Goal: Task Accomplishment & Management: Use online tool/utility

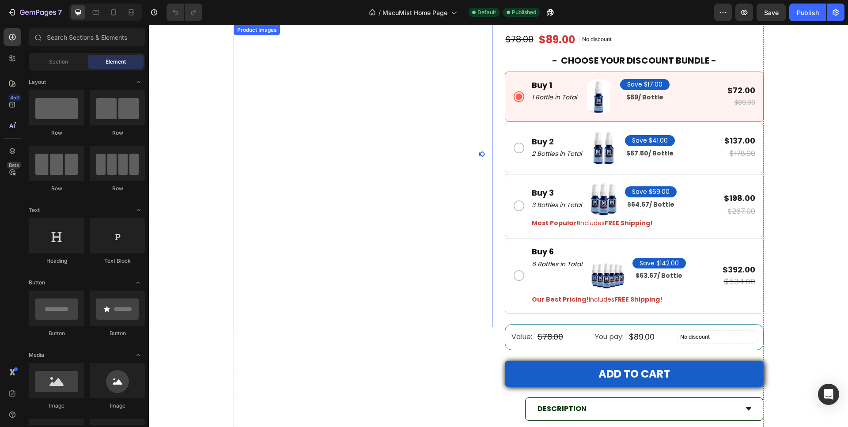
scroll to position [3344, 0]
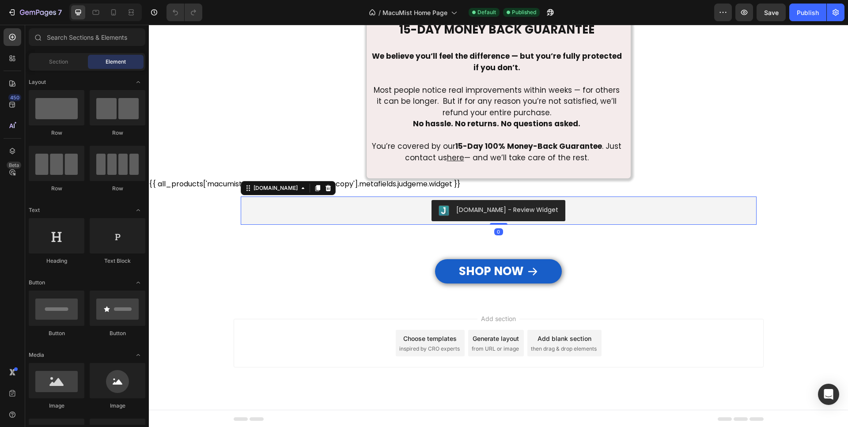
click at [455, 218] on button "[DOMAIN_NAME] - Review Widget" at bounding box center [498, 210] width 134 height 21
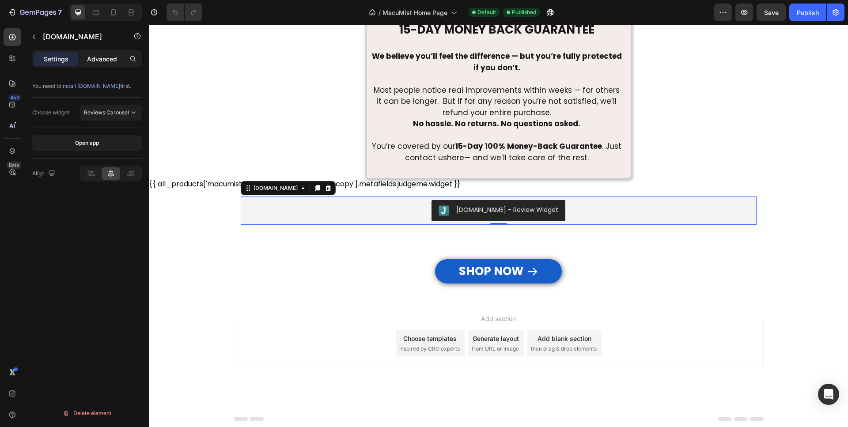
click at [110, 60] on p "Advanced" at bounding box center [102, 58] width 30 height 9
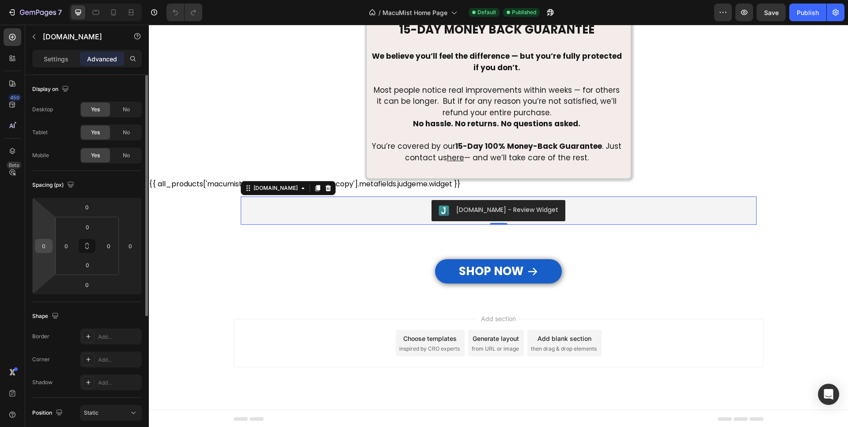
click at [47, 244] on input "0" at bounding box center [43, 245] width 13 height 13
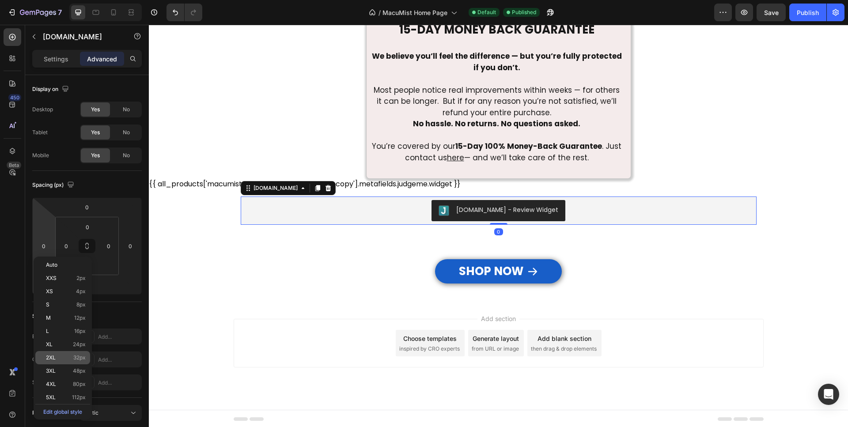
click at [54, 358] on span "2XL" at bounding box center [51, 357] width 10 height 6
type input "32"
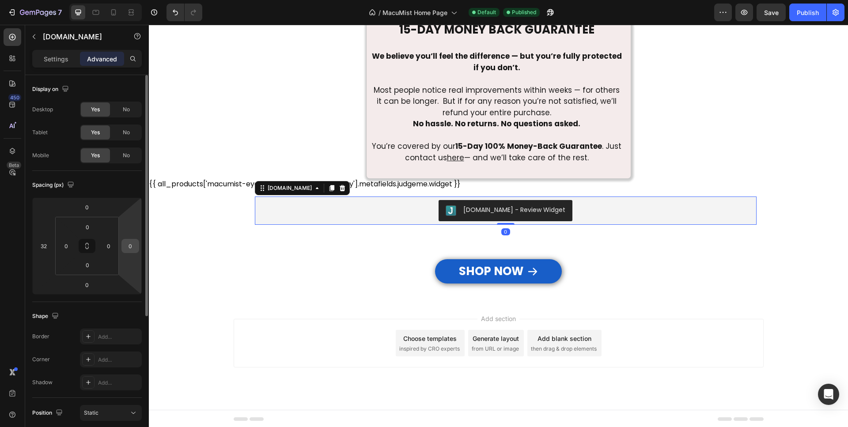
click at [130, 248] on input "0" at bounding box center [130, 245] width 13 height 13
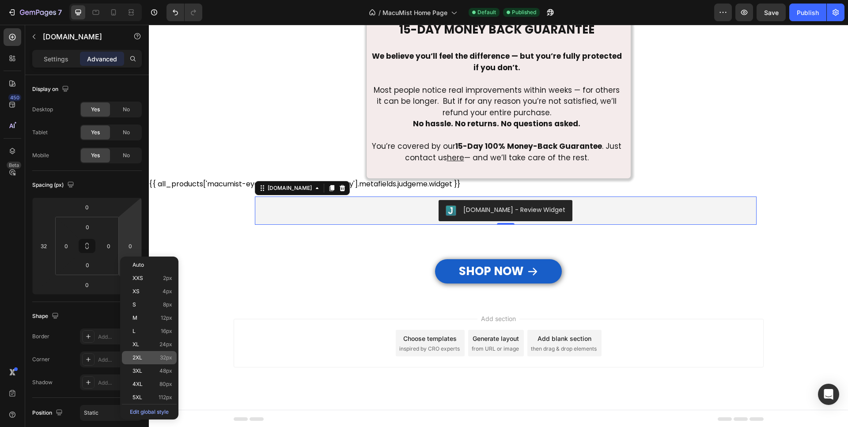
click at [145, 359] on p "2XL 32px" at bounding box center [152, 357] width 40 height 6
type input "32"
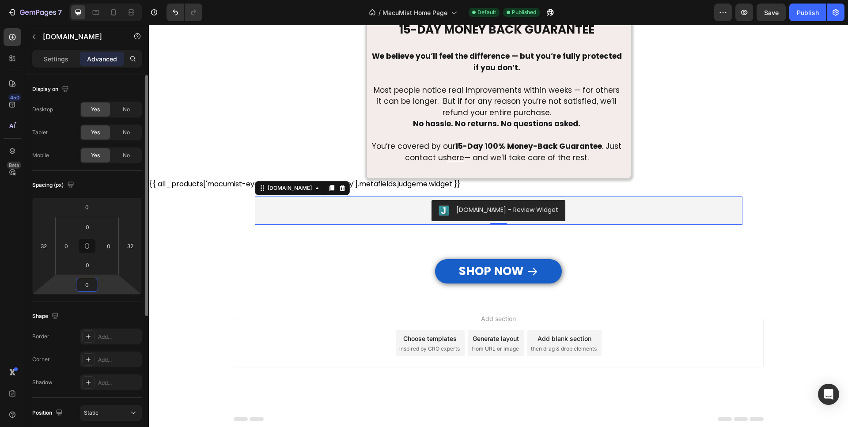
click at [84, 285] on input "0" at bounding box center [87, 284] width 18 height 13
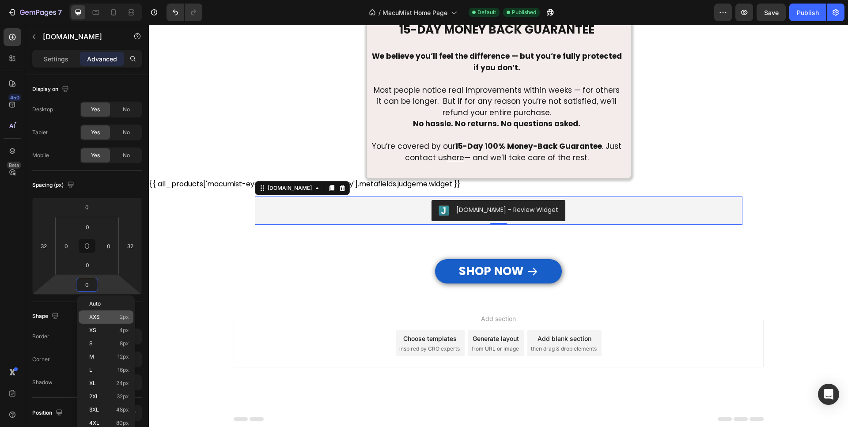
click at [94, 318] on span "XXS" at bounding box center [94, 317] width 11 height 6
type input "2"
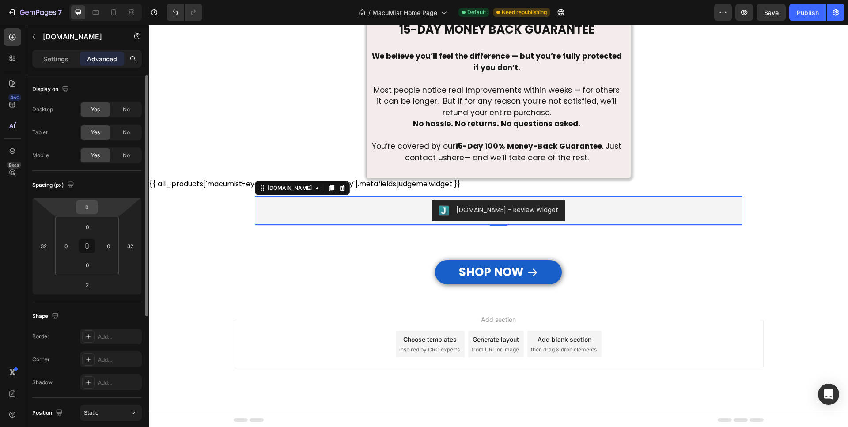
click at [94, 204] on input "0" at bounding box center [87, 206] width 18 height 13
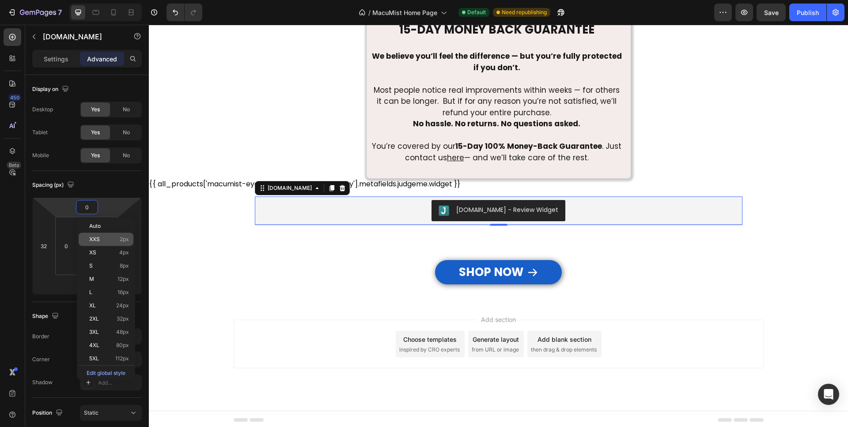
click at [99, 238] on span "XXS" at bounding box center [94, 239] width 11 height 6
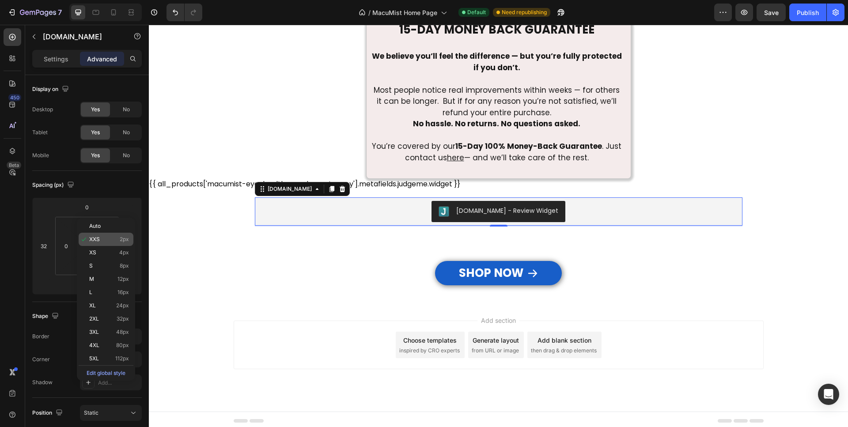
type input "2"
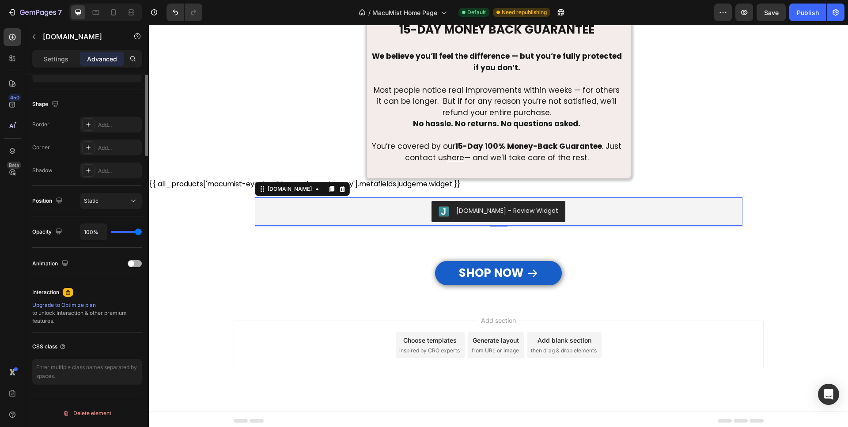
scroll to position [32, 0]
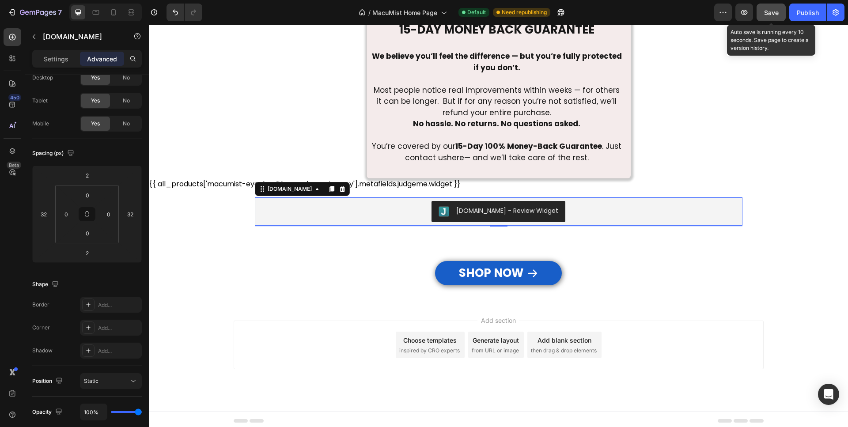
click at [770, 13] on span "Save" at bounding box center [771, 13] width 15 height 8
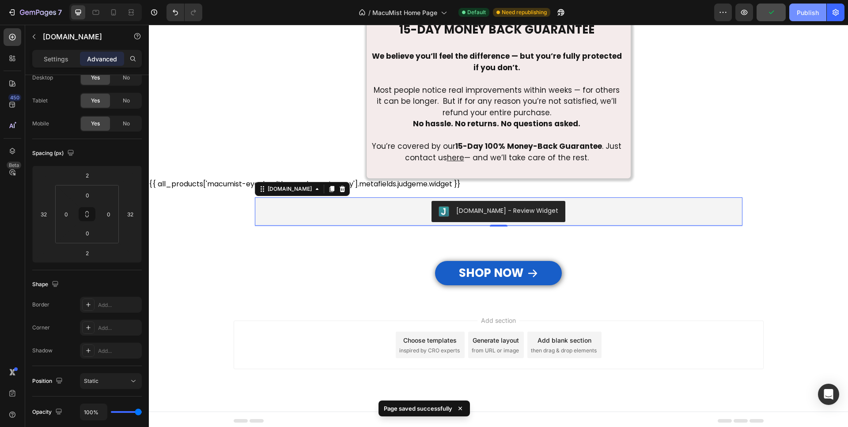
click at [811, 11] on div "Publish" at bounding box center [807, 12] width 22 height 9
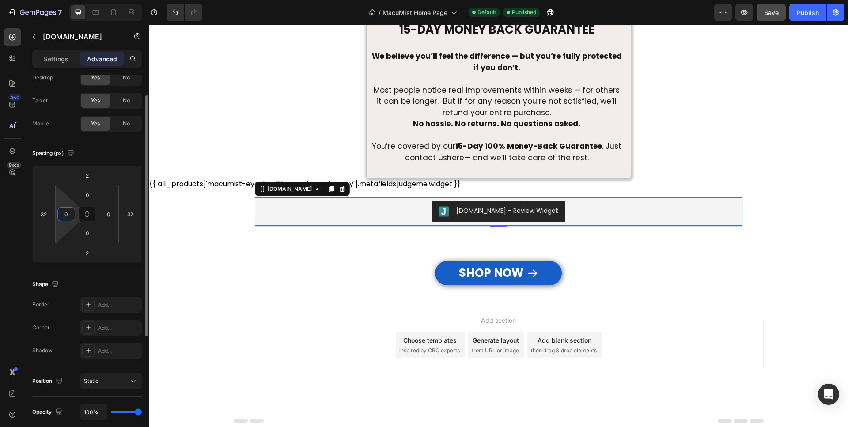
click at [68, 214] on input "0" at bounding box center [66, 213] width 13 height 13
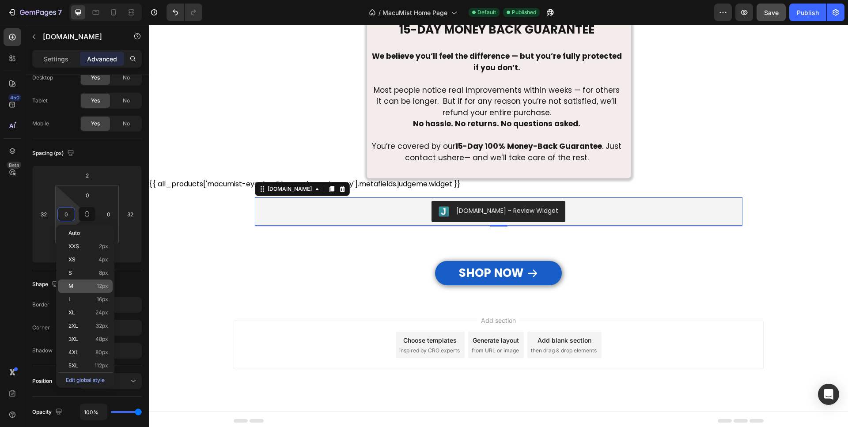
drag, startPoint x: 83, startPoint y: 340, endPoint x: 96, endPoint y: 283, distance: 58.0
click at [83, 340] on p "3XL 48px" at bounding box center [88, 339] width 40 height 6
type input "48"
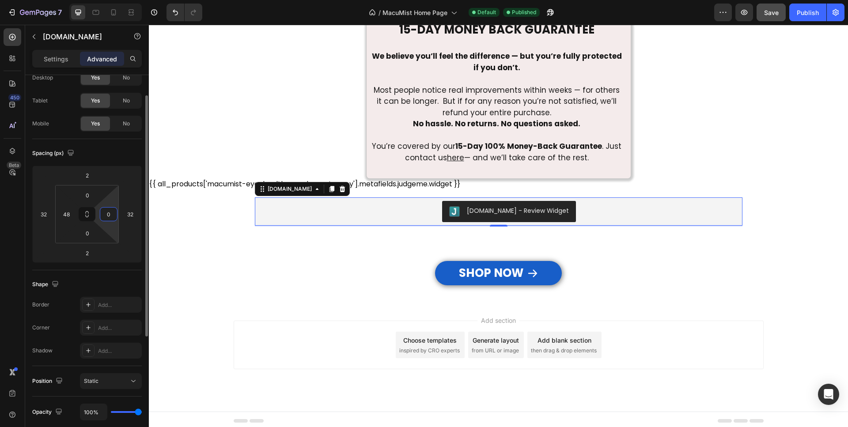
click at [112, 215] on input "0" at bounding box center [108, 213] width 13 height 13
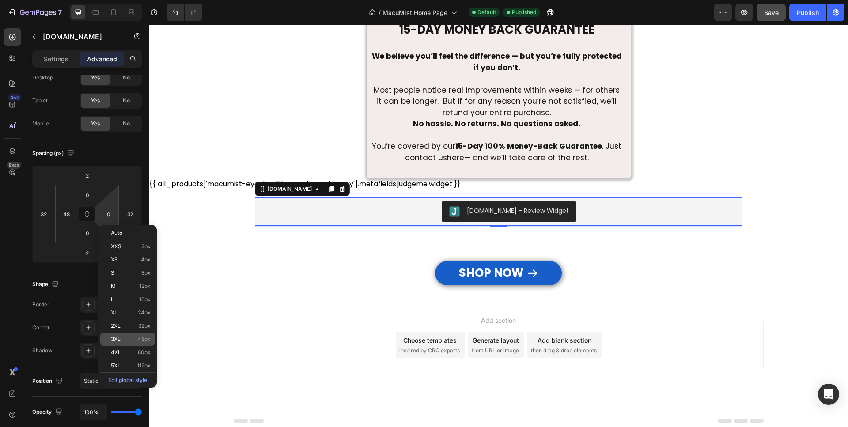
click at [126, 342] on p "3XL 48px" at bounding box center [131, 339] width 40 height 6
type input "48"
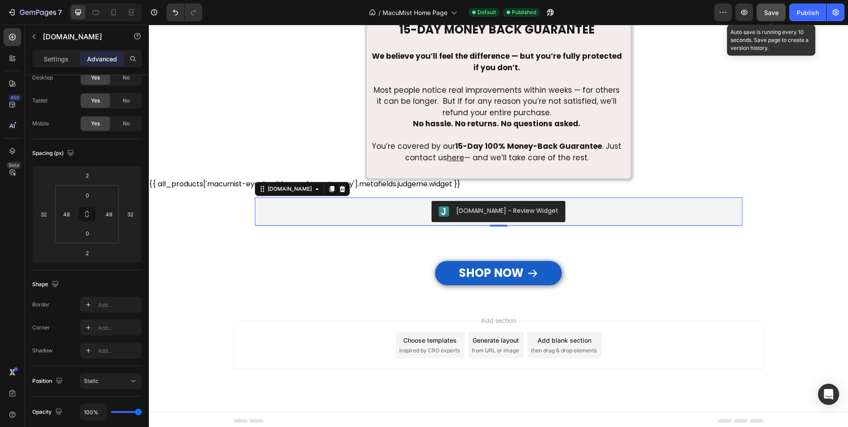
click at [772, 18] on button "Save" at bounding box center [770, 13] width 29 height 18
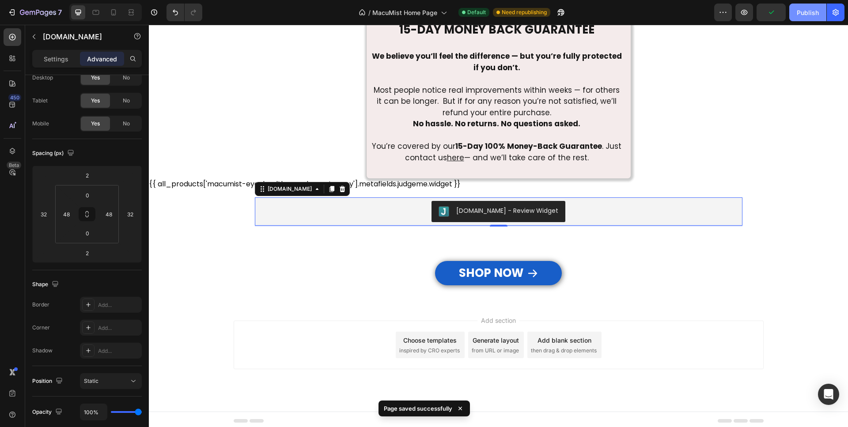
drag, startPoint x: 794, startPoint y: 11, endPoint x: 795, endPoint y: 21, distance: 9.3
click at [794, 12] on button "Publish" at bounding box center [807, 13] width 37 height 18
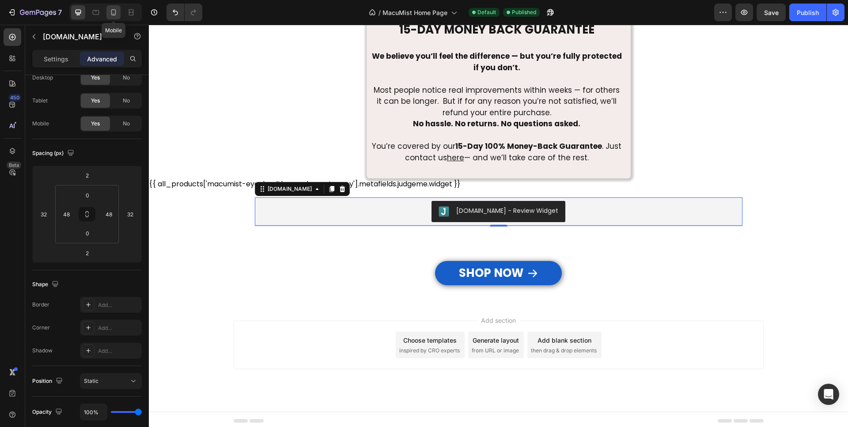
click at [115, 15] on icon at bounding box center [113, 12] width 9 height 9
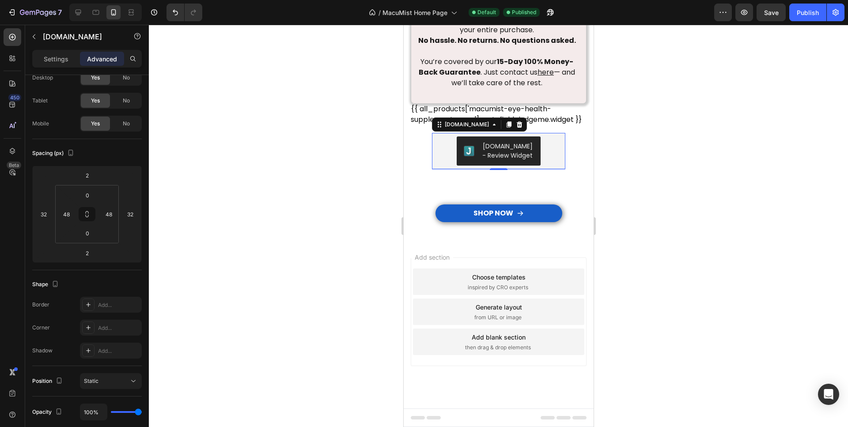
scroll to position [3446, 0]
click at [84, 16] on div at bounding box center [78, 12] width 14 height 14
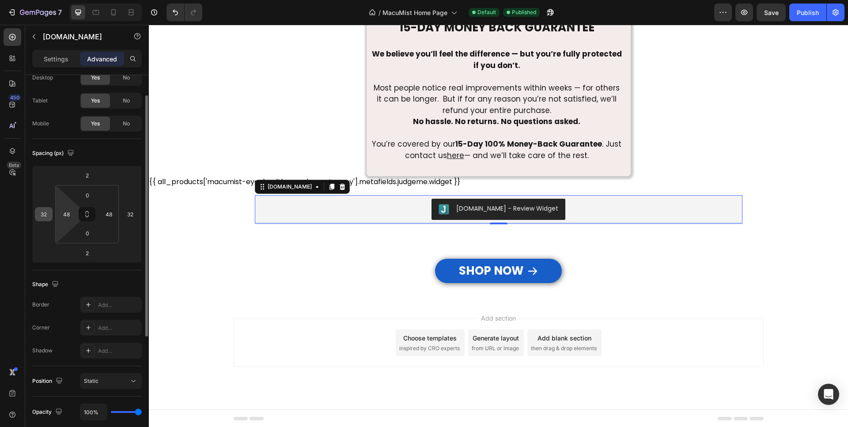
scroll to position [3347, 0]
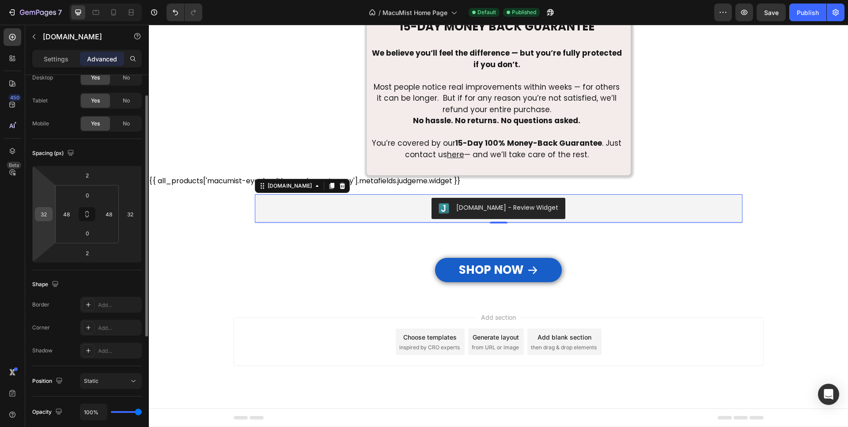
click at [45, 215] on input "32" at bounding box center [43, 213] width 13 height 13
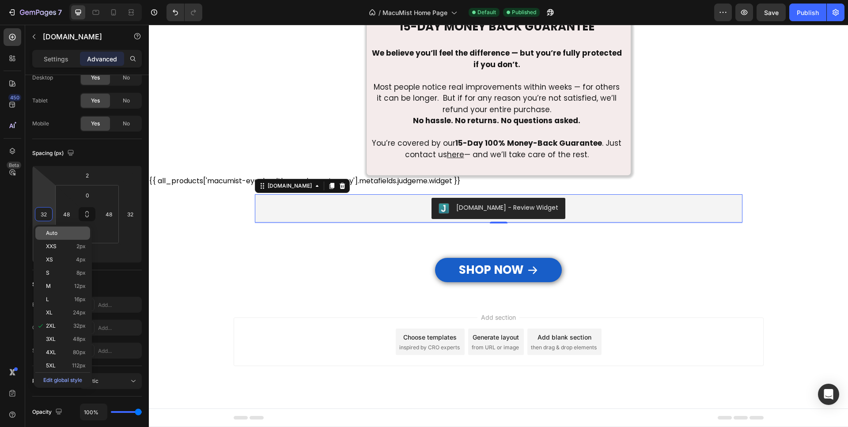
type input "2"
click at [50, 235] on span "Auto" at bounding box center [51, 233] width 11 height 6
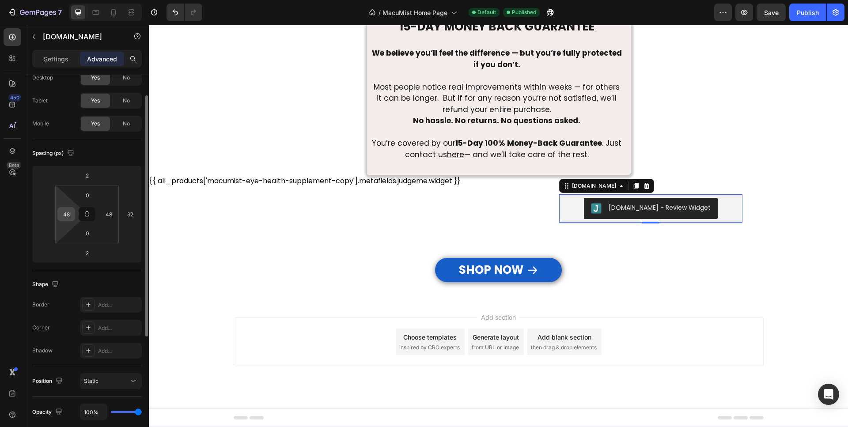
click at [64, 217] on input "48" at bounding box center [66, 213] width 13 height 13
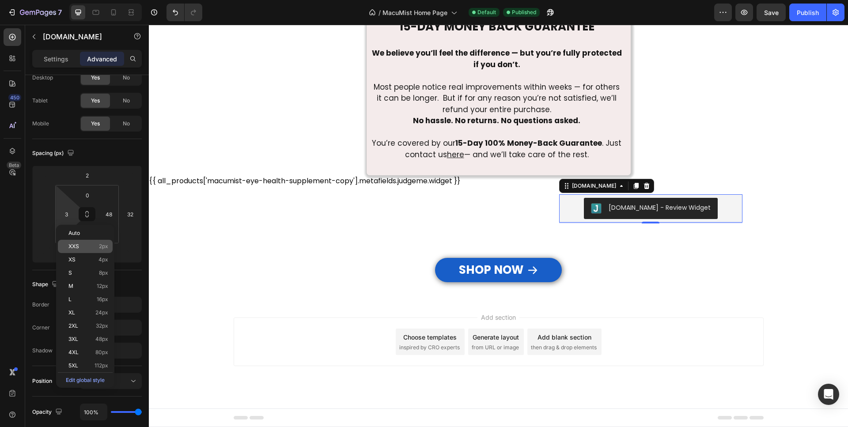
drag, startPoint x: 84, startPoint y: 251, endPoint x: 44, endPoint y: 227, distance: 46.9
click at [84, 251] on div "XXS 2px" at bounding box center [85, 246] width 55 height 13
type input "2"
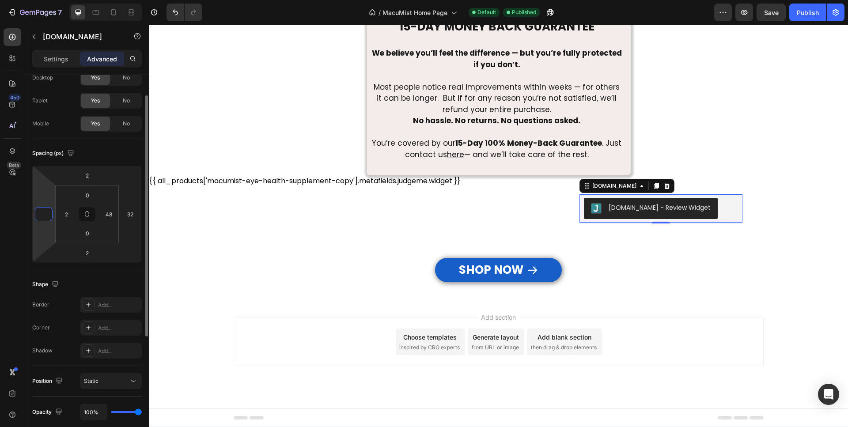
click at [42, 217] on input "number" at bounding box center [43, 213] width 13 height 13
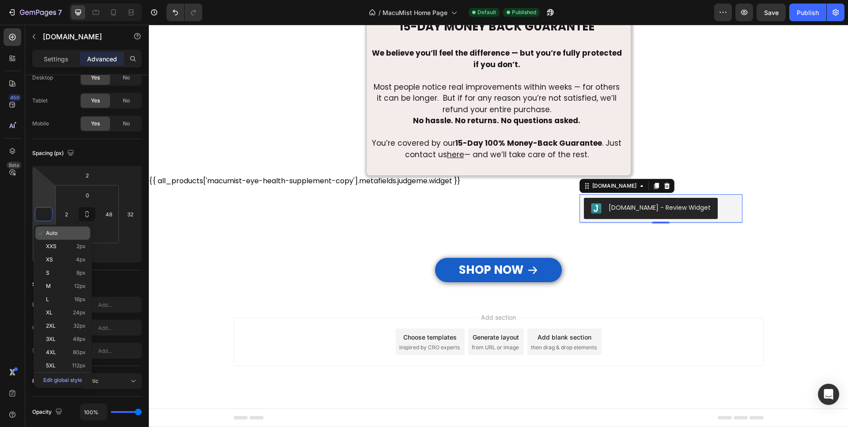
drag, startPoint x: 56, startPoint y: 247, endPoint x: 77, endPoint y: 237, distance: 23.5
click at [56, 246] on span "XXS" at bounding box center [51, 246] width 11 height 6
type input "2"
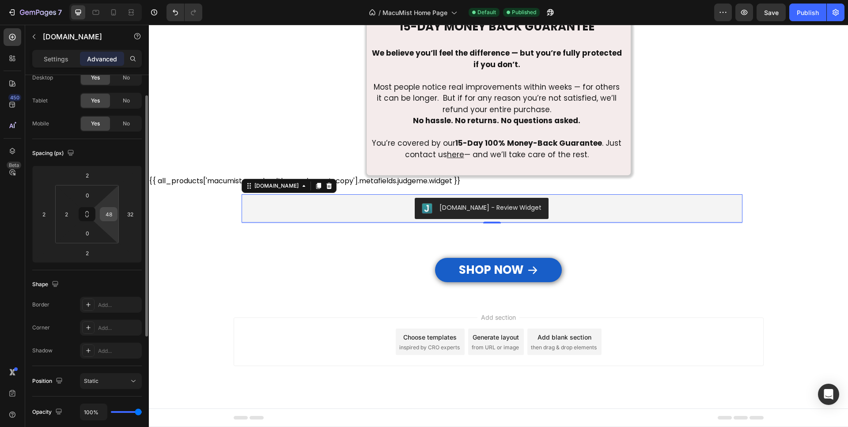
click at [115, 220] on div "48" at bounding box center [109, 214] width 18 height 14
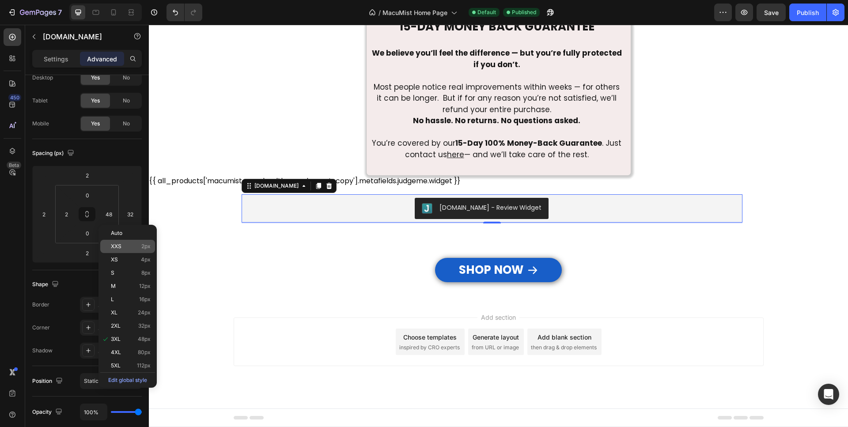
click at [122, 249] on div "XXS 2px" at bounding box center [127, 246] width 55 height 13
type input "2"
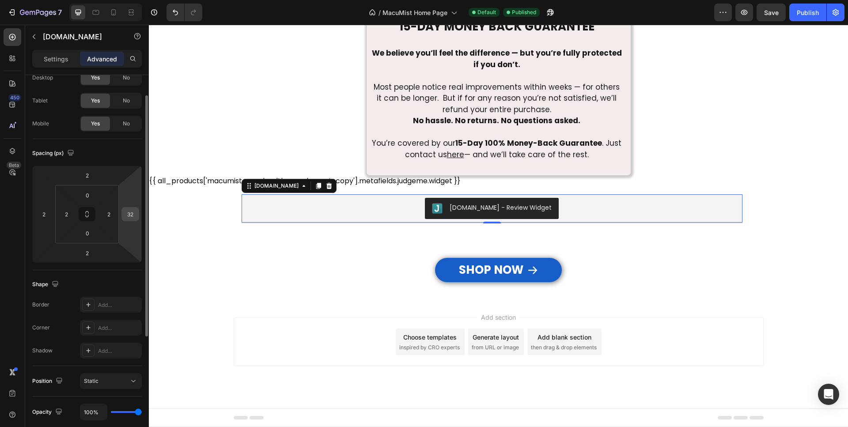
click at [125, 220] on input "32" at bounding box center [130, 213] width 13 height 13
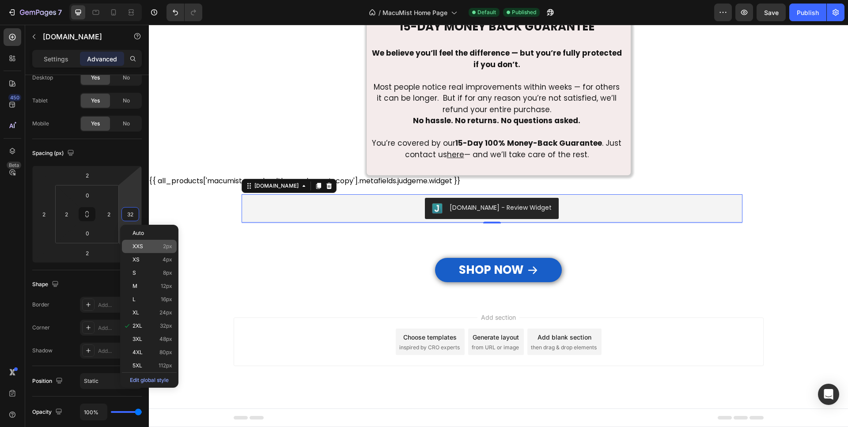
type input "2"
click at [138, 249] on span "XXS" at bounding box center [137, 246] width 11 height 6
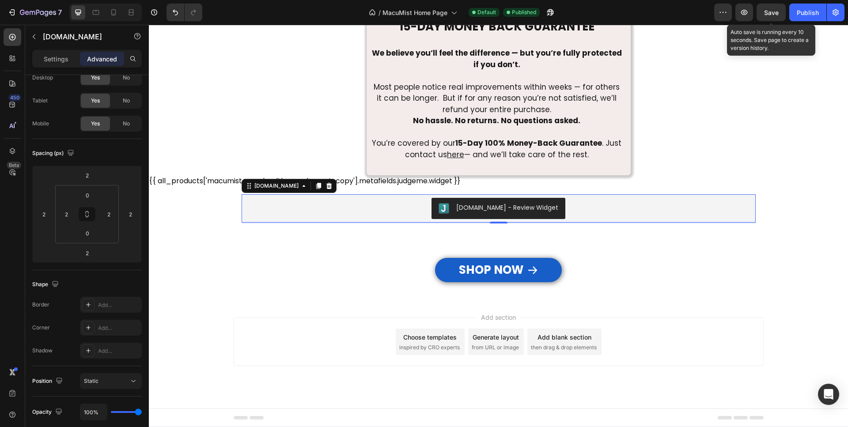
click at [771, 16] on span "Save" at bounding box center [771, 13] width 15 height 8
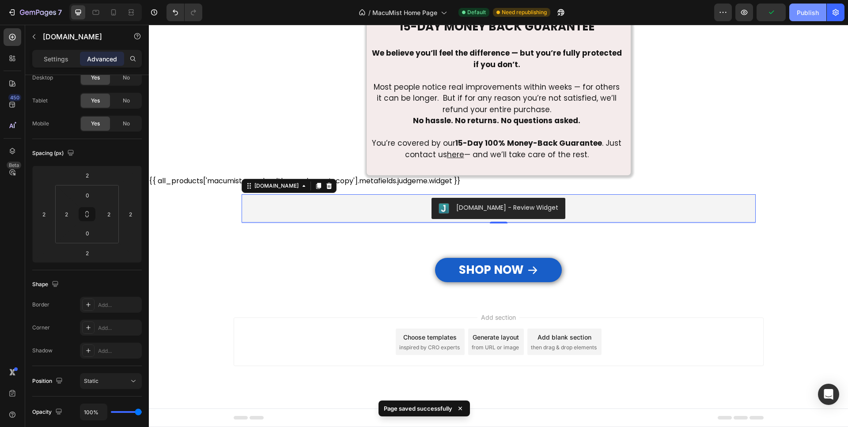
click at [810, 16] on div "Publish" at bounding box center [807, 12] width 22 height 9
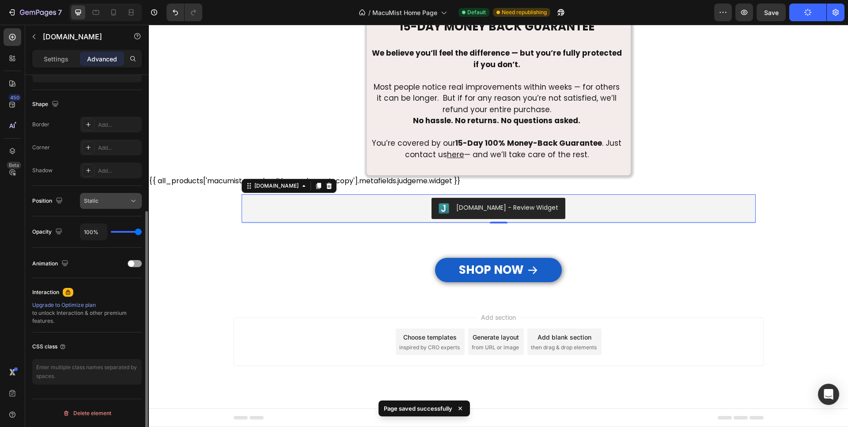
click at [117, 205] on button "Static" at bounding box center [111, 201] width 62 height 16
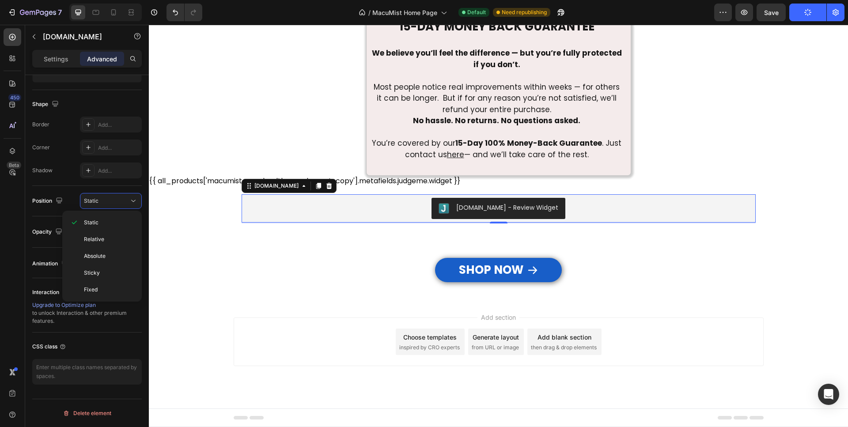
click at [159, 140] on div "Image 15-DAY MONEY BACK GUARANTEE Text Block We believe you’ll feel the differe…" at bounding box center [498, 101] width 699 height 260
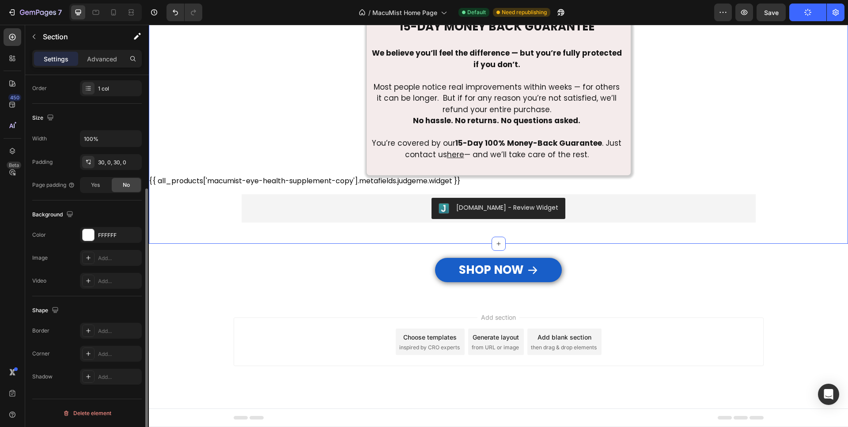
scroll to position [0, 0]
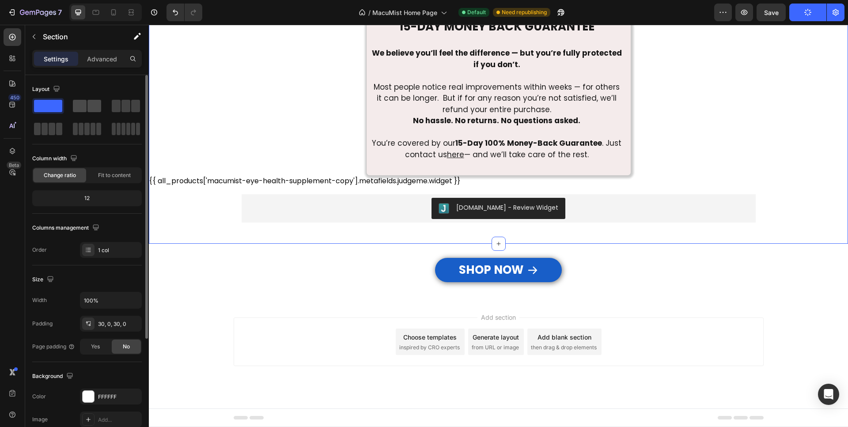
click at [86, 104] on span at bounding box center [80, 106] width 14 height 12
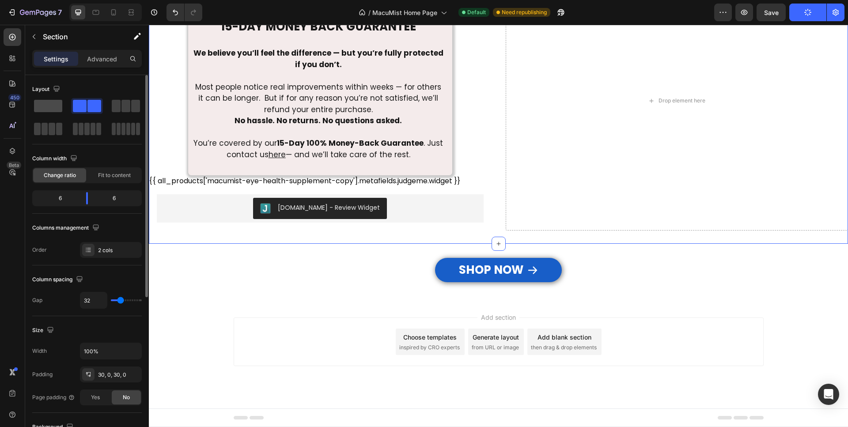
click at [48, 104] on span at bounding box center [48, 106] width 28 height 12
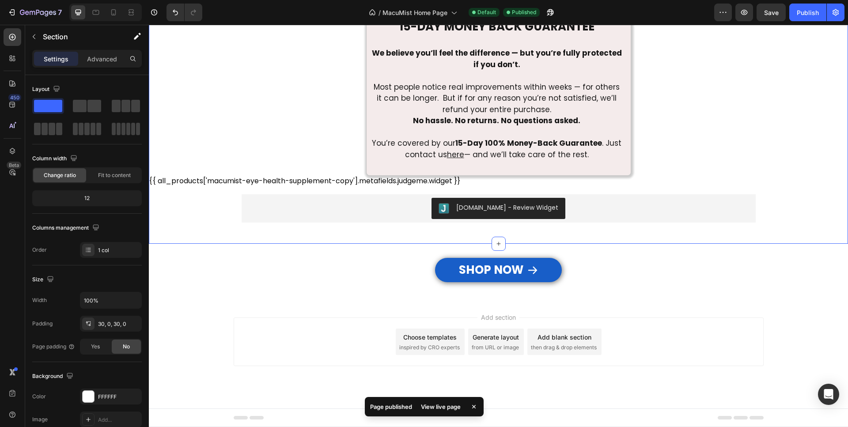
click at [212, 200] on div "Image 15-DAY MONEY BACK GUARANTEE Text Block We believe you’ll feel the differe…" at bounding box center [498, 101] width 699 height 260
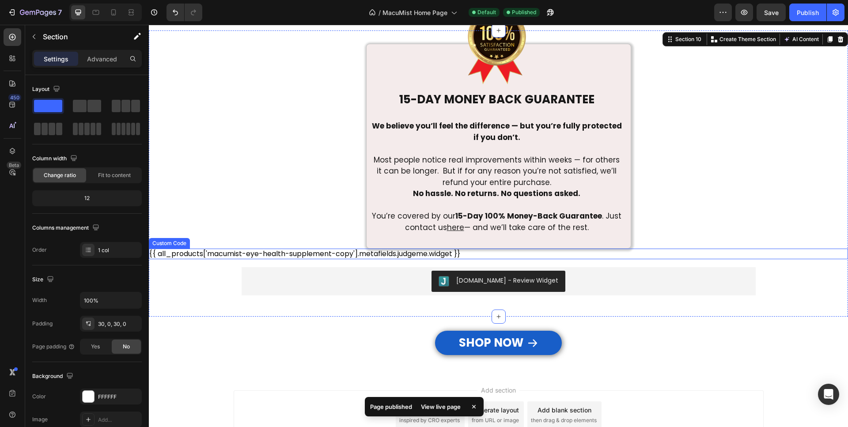
scroll to position [3347, 0]
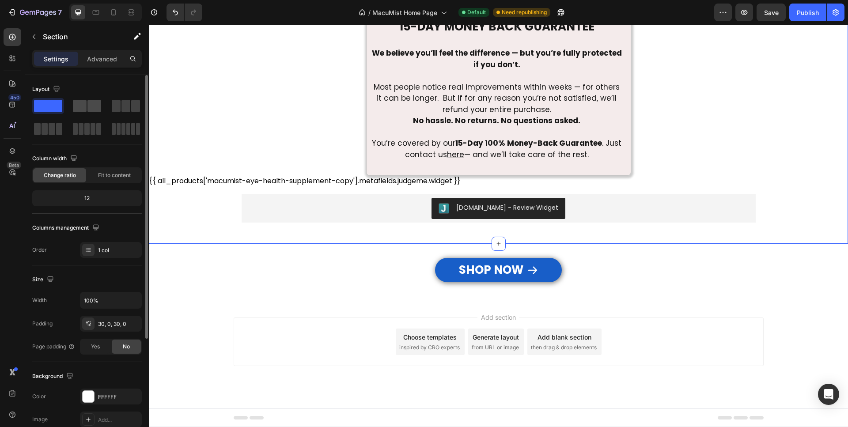
click at [85, 107] on span at bounding box center [80, 106] width 14 height 12
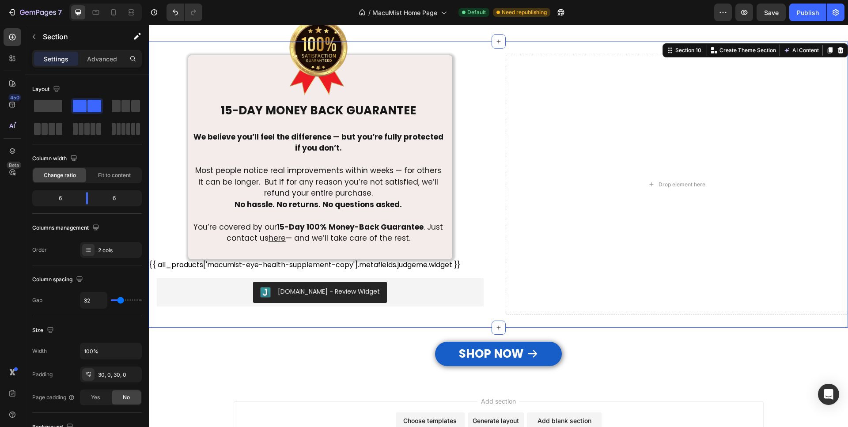
scroll to position [3167, 0]
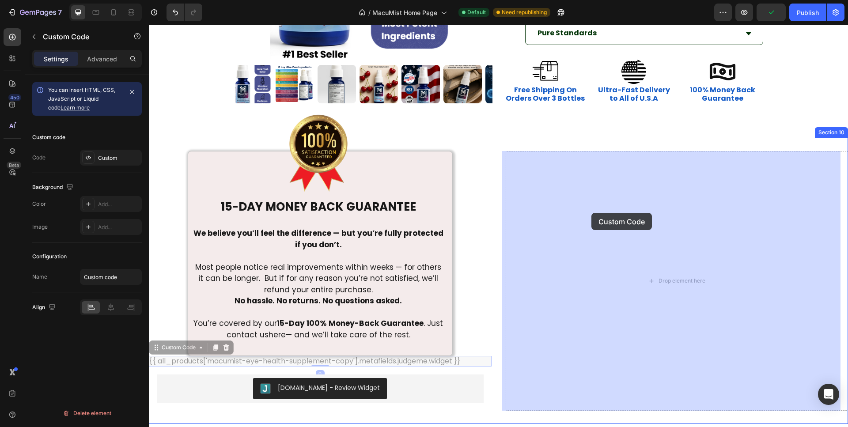
drag, startPoint x: 245, startPoint y: 362, endPoint x: 513, endPoint y: 239, distance: 295.1
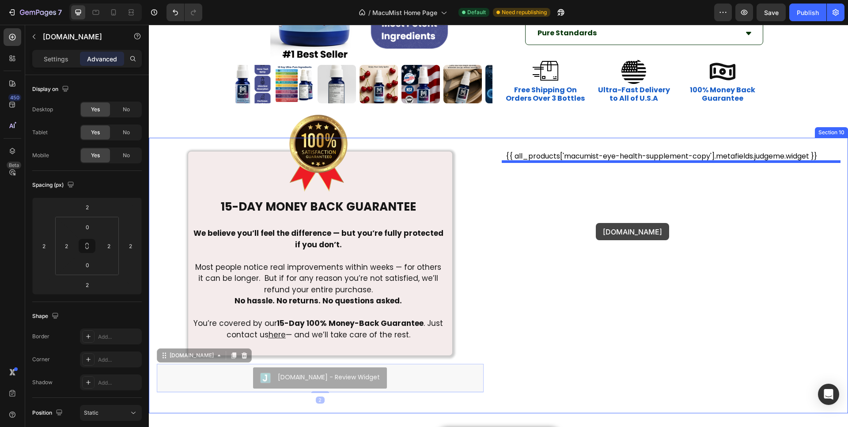
drag, startPoint x: 317, startPoint y: 366, endPoint x: 600, endPoint y: 220, distance: 318.7
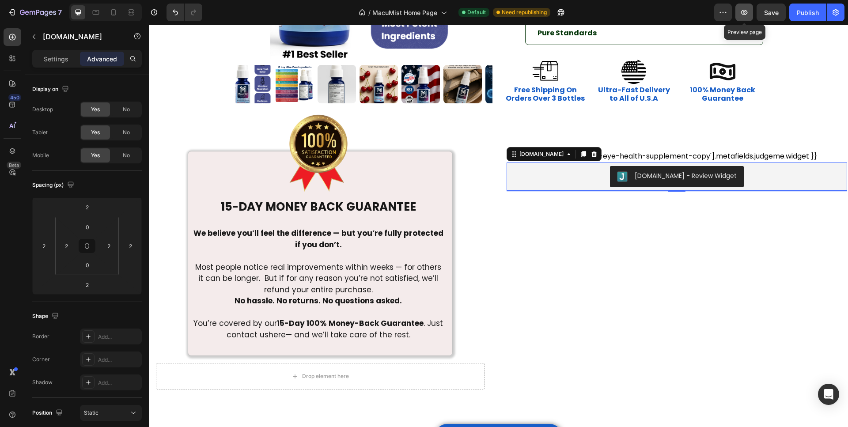
click at [746, 17] on button "button" at bounding box center [744, 13] width 18 height 18
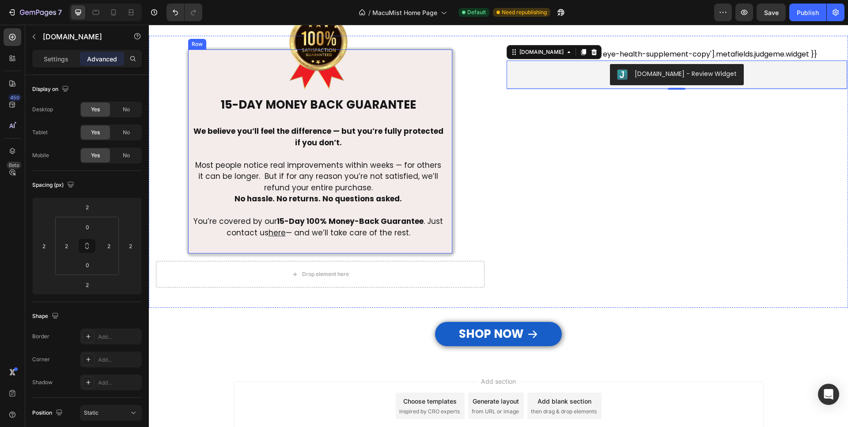
scroll to position [3333, 0]
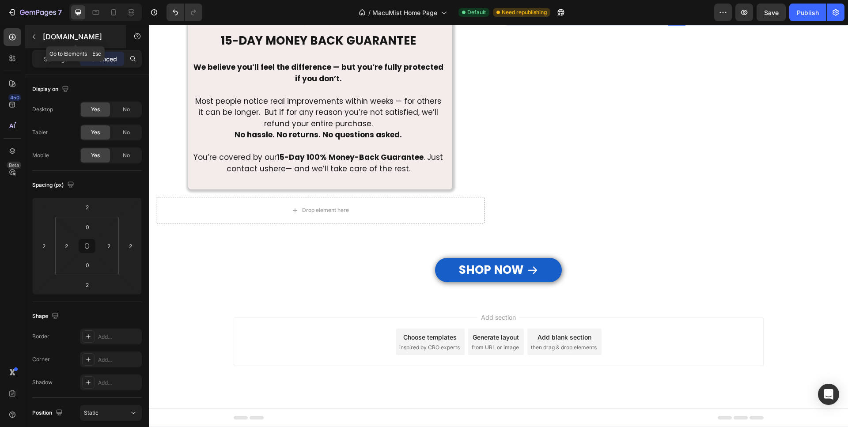
click at [31, 38] on icon "button" at bounding box center [33, 36] width 7 height 7
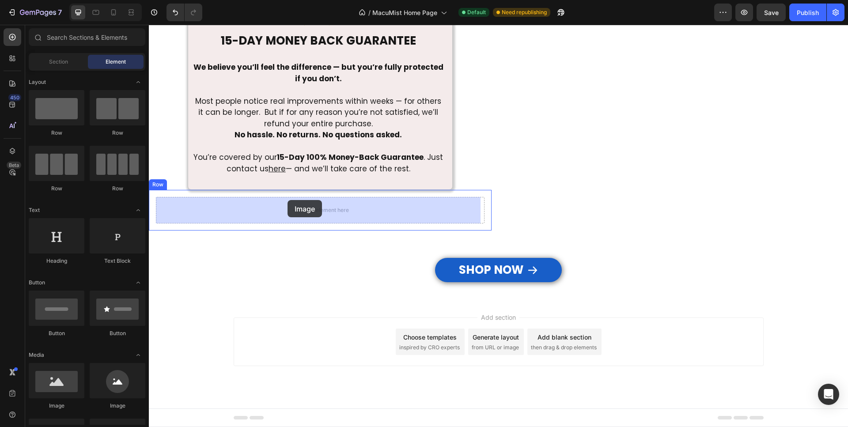
drag, startPoint x: 214, startPoint y: 403, endPoint x: 287, endPoint y: 200, distance: 215.9
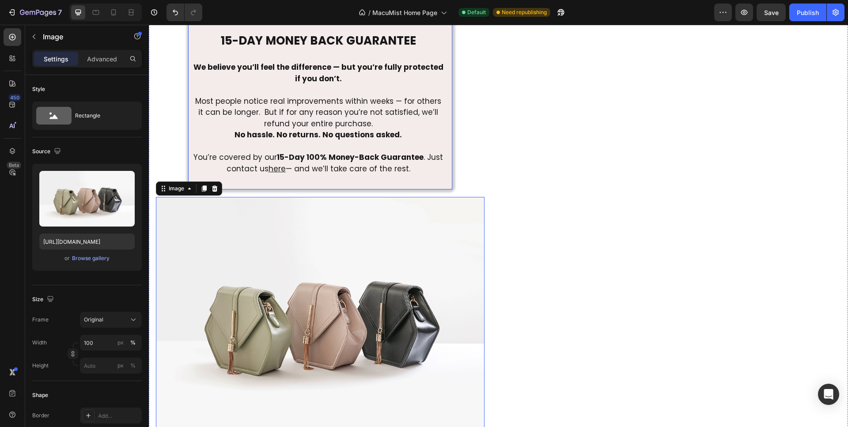
scroll to position [3306, 0]
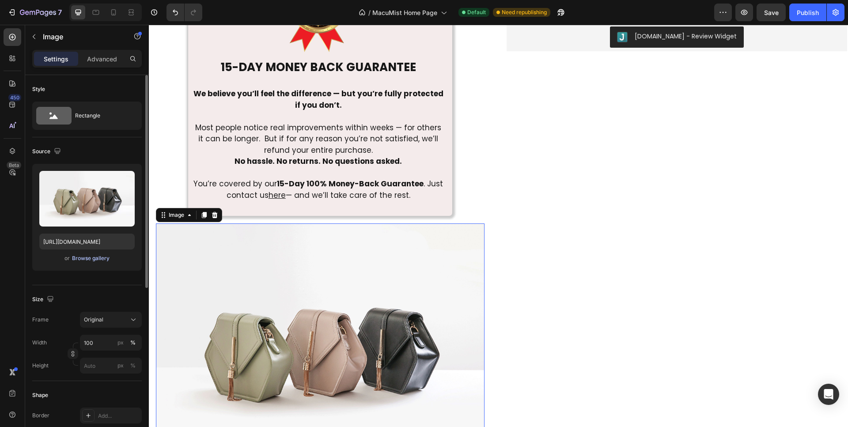
click at [101, 257] on div "Browse gallery" at bounding box center [91, 258] width 38 height 8
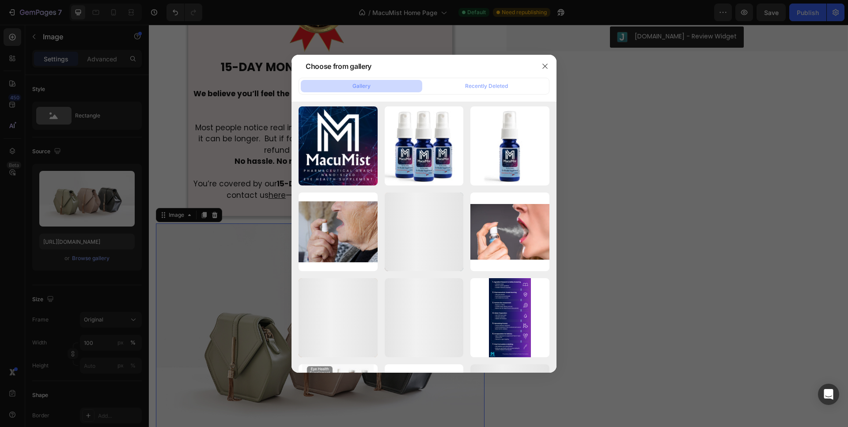
scroll to position [612, 0]
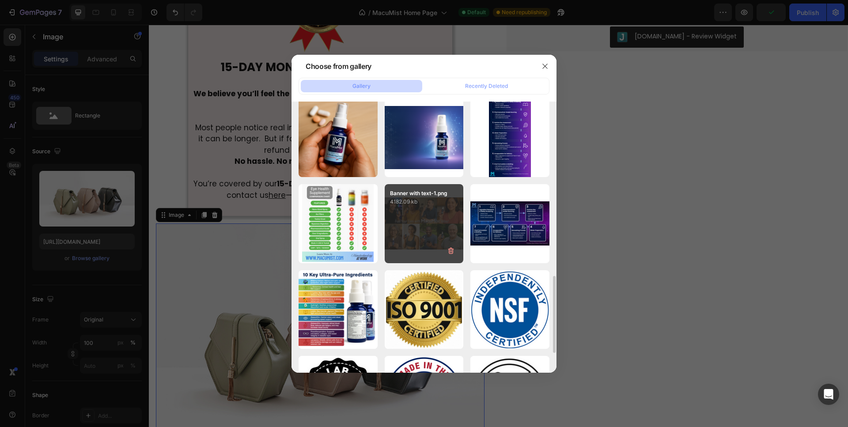
click at [422, 238] on div "Banner with text-1.png 4182.09 kb" at bounding box center [424, 223] width 79 height 79
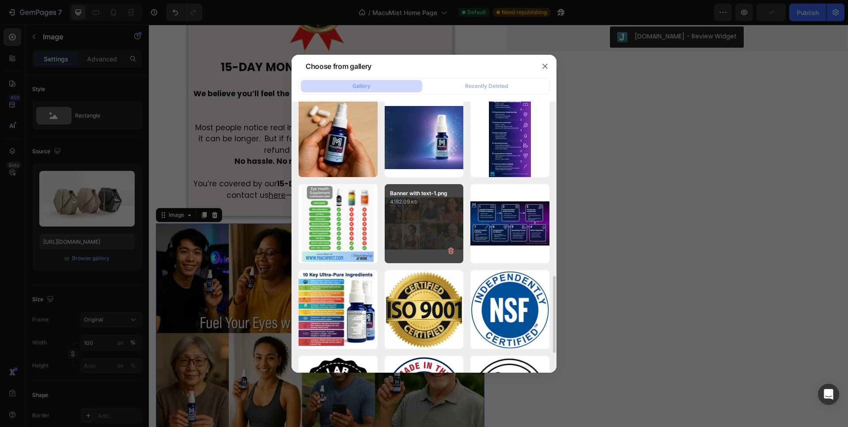
type input "[URL][DOMAIN_NAME]"
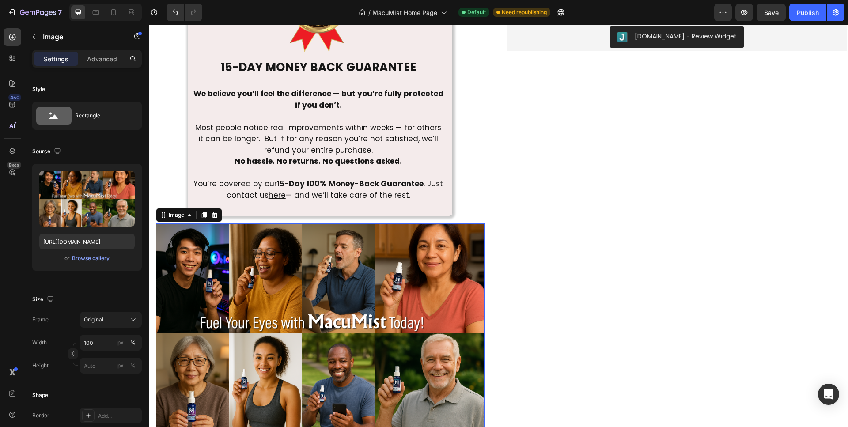
click at [421, 245] on img at bounding box center [320, 331] width 328 height 217
click at [101, 347] on input "100" at bounding box center [111, 343] width 62 height 16
click at [106, 321] on div "Original" at bounding box center [105, 320] width 43 height 8
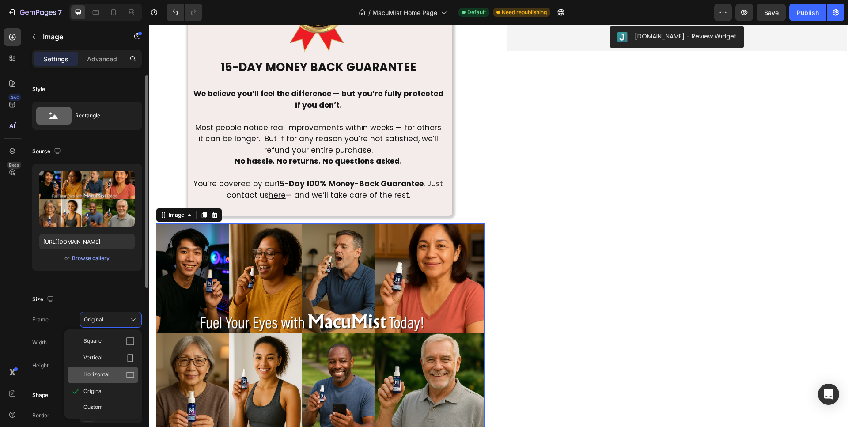
click at [106, 373] on span "Horizontal" at bounding box center [96, 374] width 26 height 9
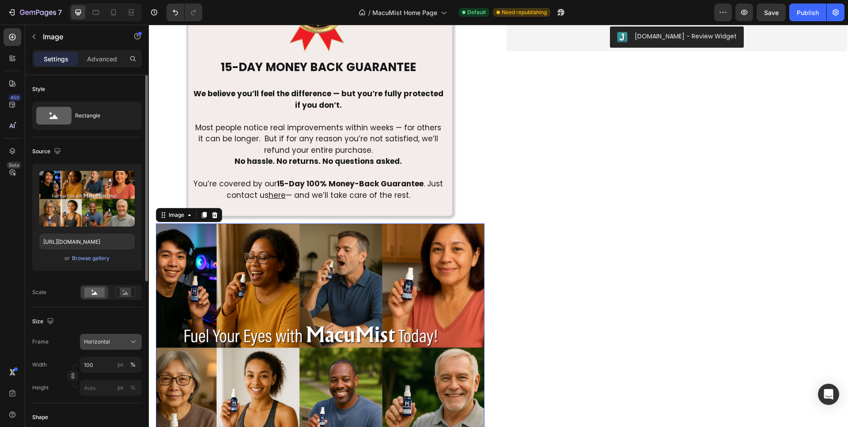
click at [110, 339] on div "Horizontal" at bounding box center [105, 342] width 43 height 8
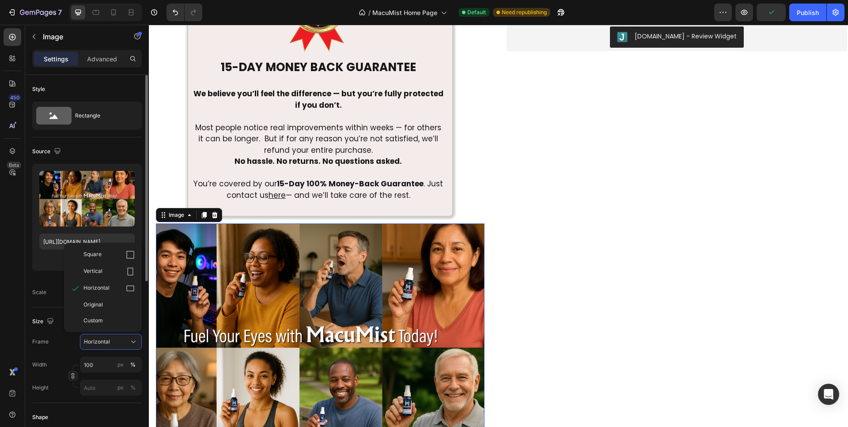
click at [103, 304] on div "Original" at bounding box center [108, 305] width 51 height 8
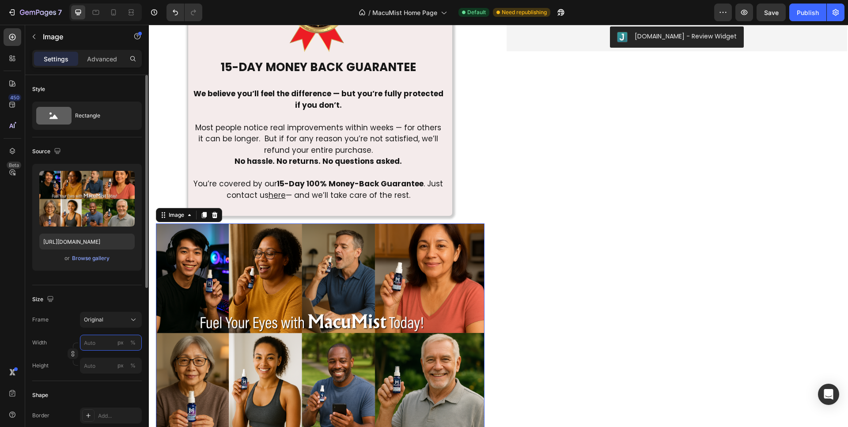
click at [108, 342] on input "px %" at bounding box center [111, 343] width 62 height 16
click at [98, 367] on p "Full 100%" at bounding box center [108, 364] width 51 height 8
click at [106, 343] on input "100" at bounding box center [111, 343] width 62 height 16
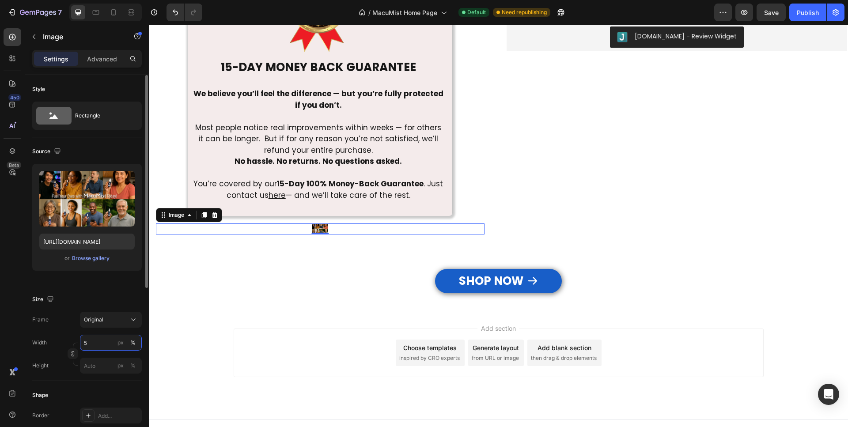
type input "50"
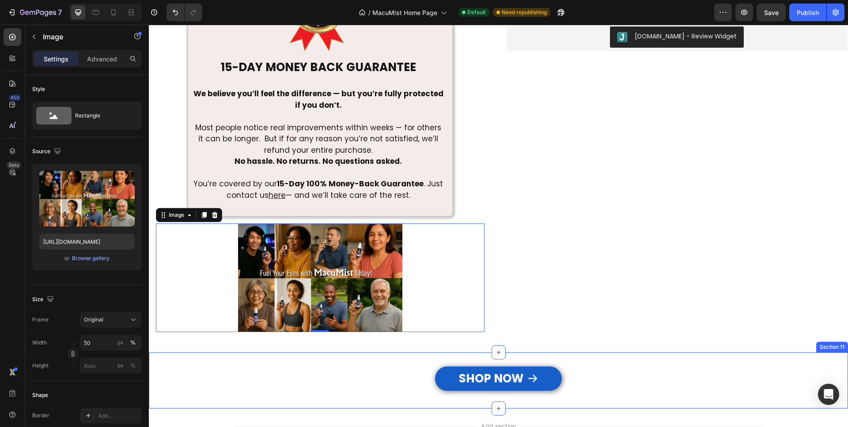
click at [279, 359] on div "SHOP NOW Button Section 11" at bounding box center [498, 380] width 699 height 56
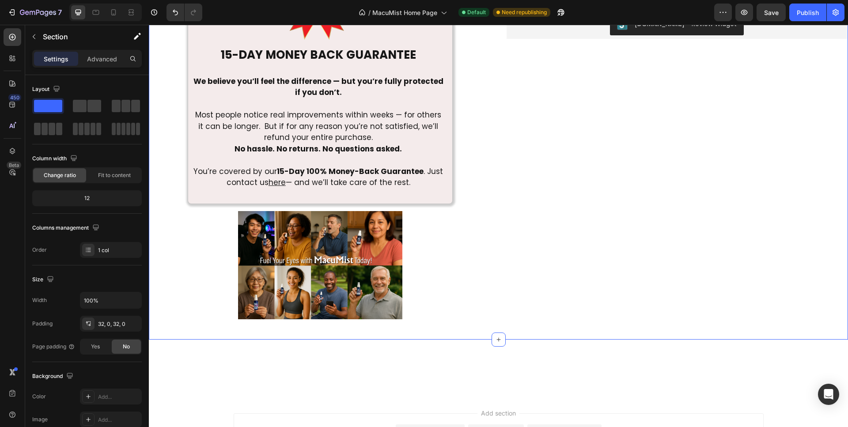
scroll to position [3306, 0]
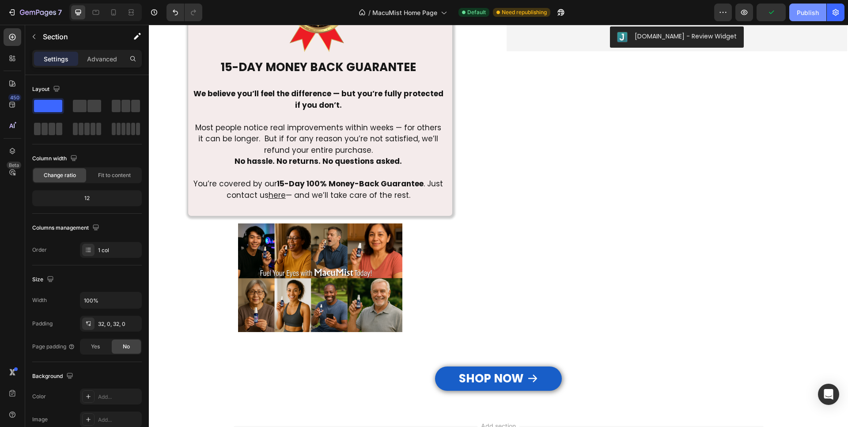
click at [810, 14] on div "Publish" at bounding box center [807, 12] width 22 height 9
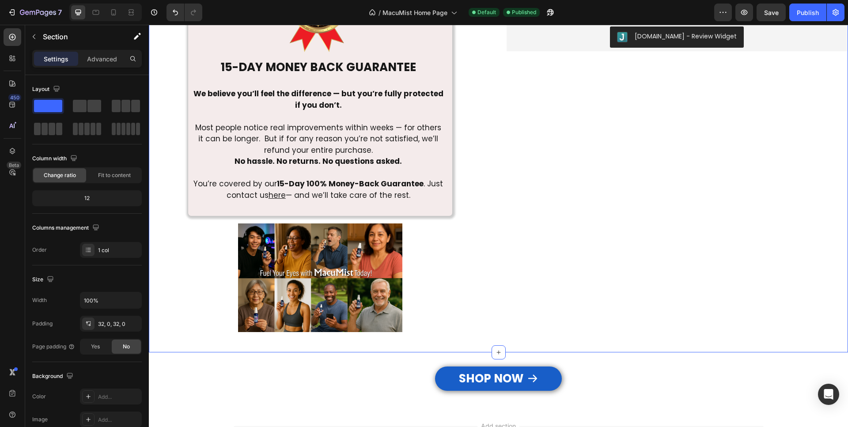
click at [580, 113] on div "{{ all_products['macumist-eye-health-supplement-copy'].metafields.judgeme.widge…" at bounding box center [676, 175] width 343 height 328
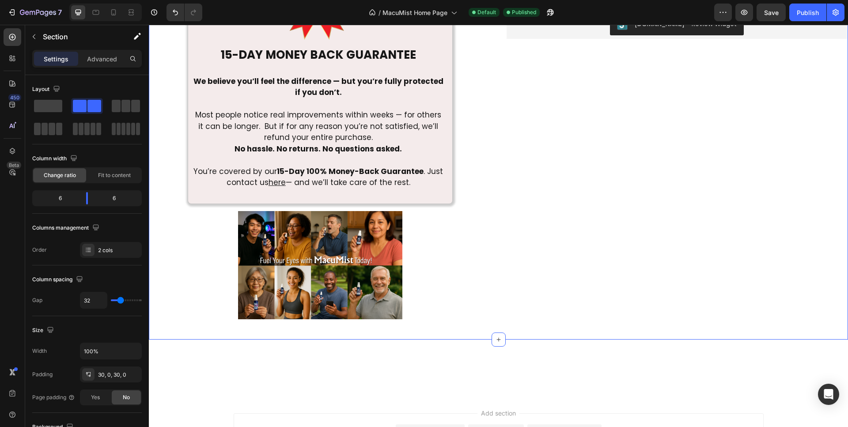
scroll to position [3126, 0]
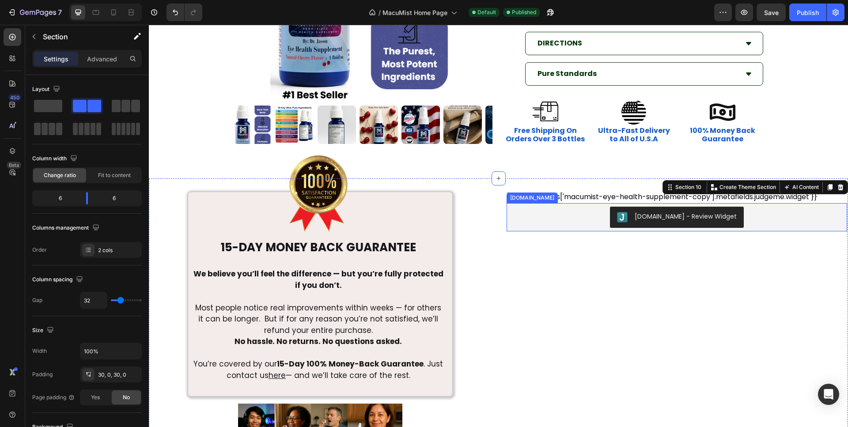
click at [560, 220] on div "[DOMAIN_NAME] - Review Widget" at bounding box center [677, 217] width 332 height 21
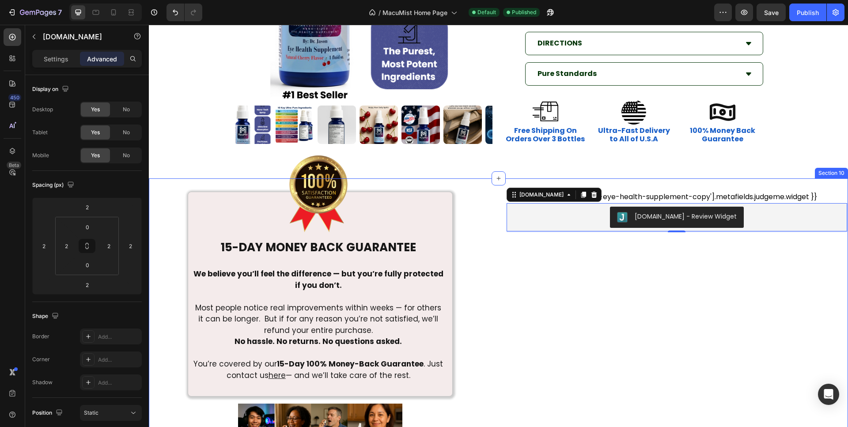
click at [161, 189] on div "Image 15-DAY MONEY BACK GUARANTEE Text Block We believe you’ll feel the differe…" at bounding box center [498, 355] width 699 height 354
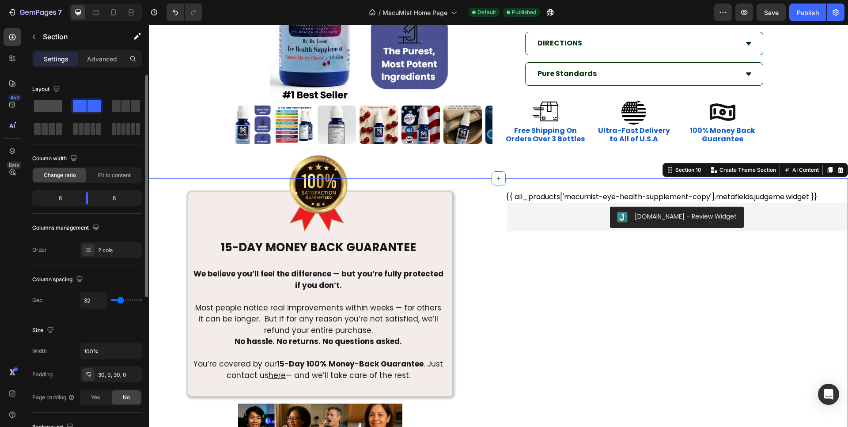
click at [49, 109] on span at bounding box center [48, 106] width 28 height 12
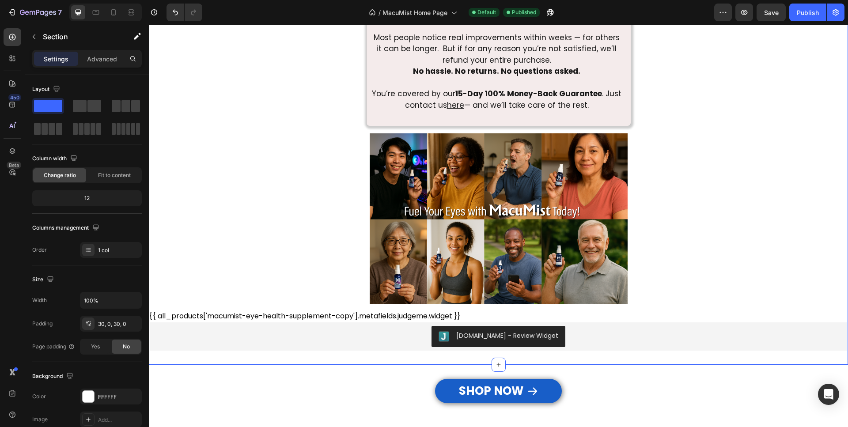
scroll to position [3486, 0]
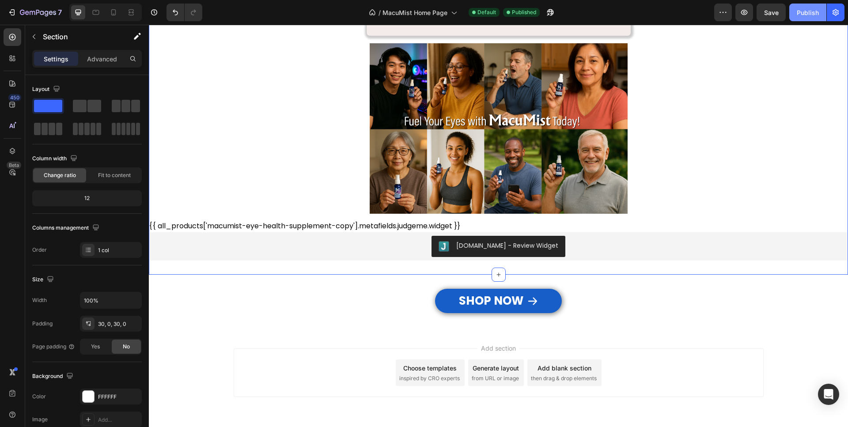
click at [807, 16] on div "Publish" at bounding box center [807, 12] width 22 height 9
